Goal: Find specific page/section: Find specific page/section

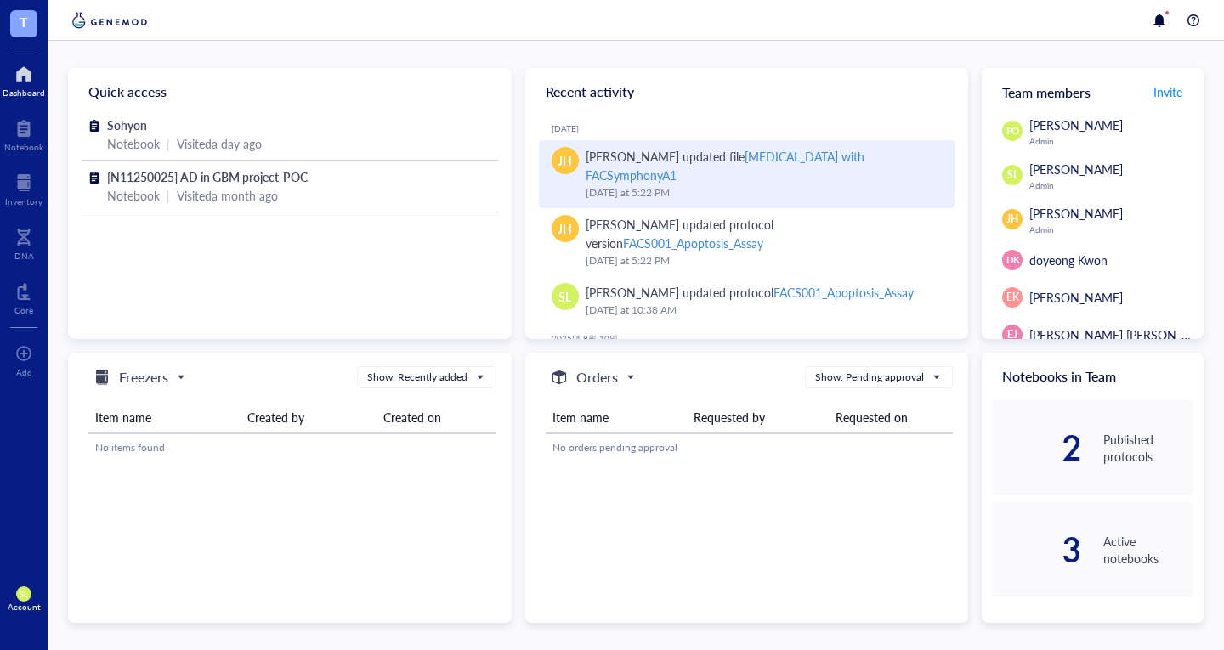
click at [839, 156] on div "[MEDICAL_DATA] with FACSymphonyA1" at bounding box center [725, 166] width 279 height 36
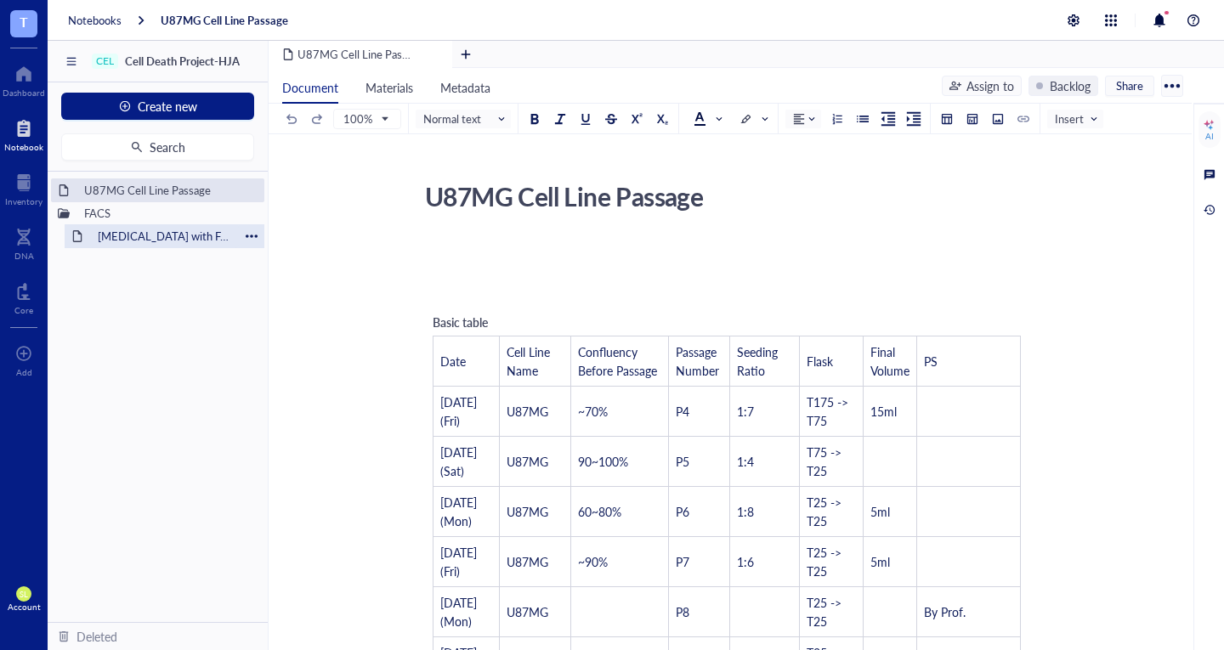
click at [133, 232] on div "[MEDICAL_DATA] with FACSymphonyA1" at bounding box center [164, 236] width 149 height 24
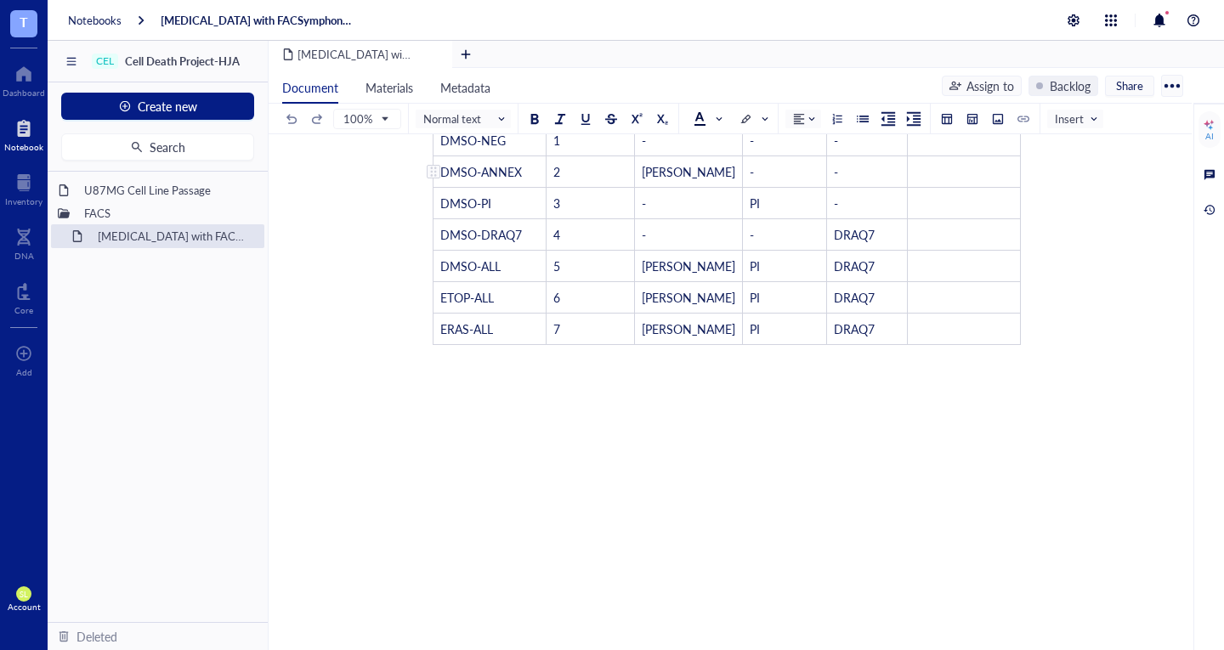
scroll to position [1076, 0]
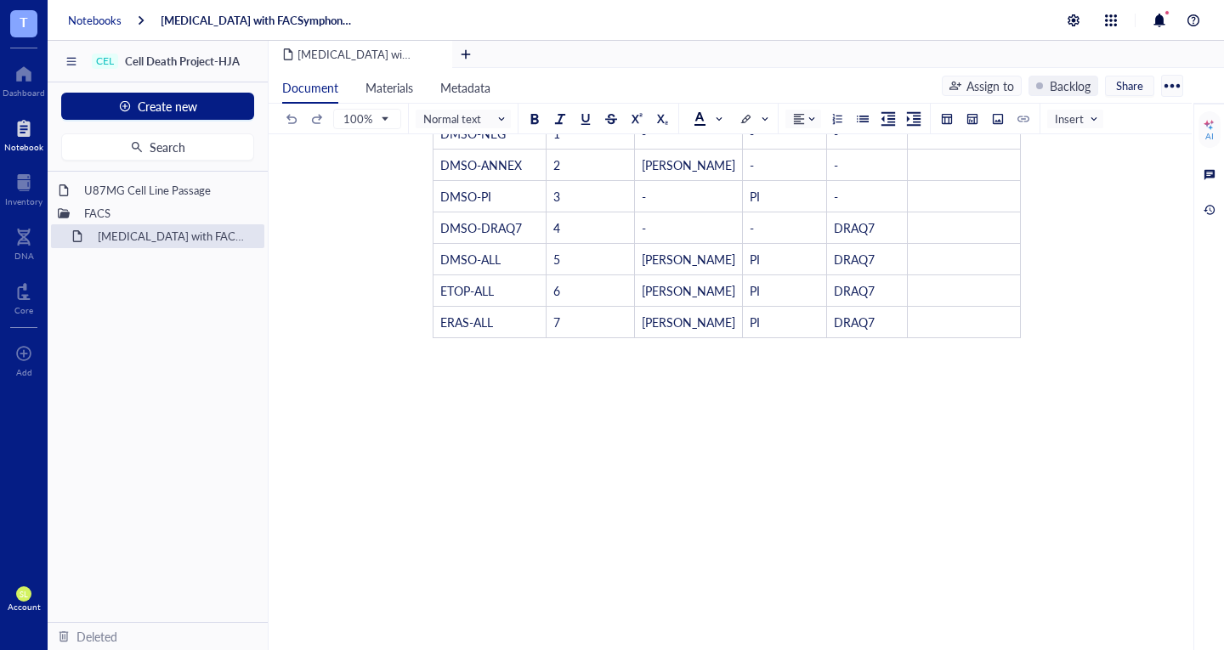
click at [105, 12] on div "Notebooks [MEDICAL_DATA] with FACSymphonyA1" at bounding box center [636, 20] width 1176 height 41
click at [102, 24] on div "Notebooks" at bounding box center [95, 20] width 54 height 15
